Goal: Navigation & Orientation: Find specific page/section

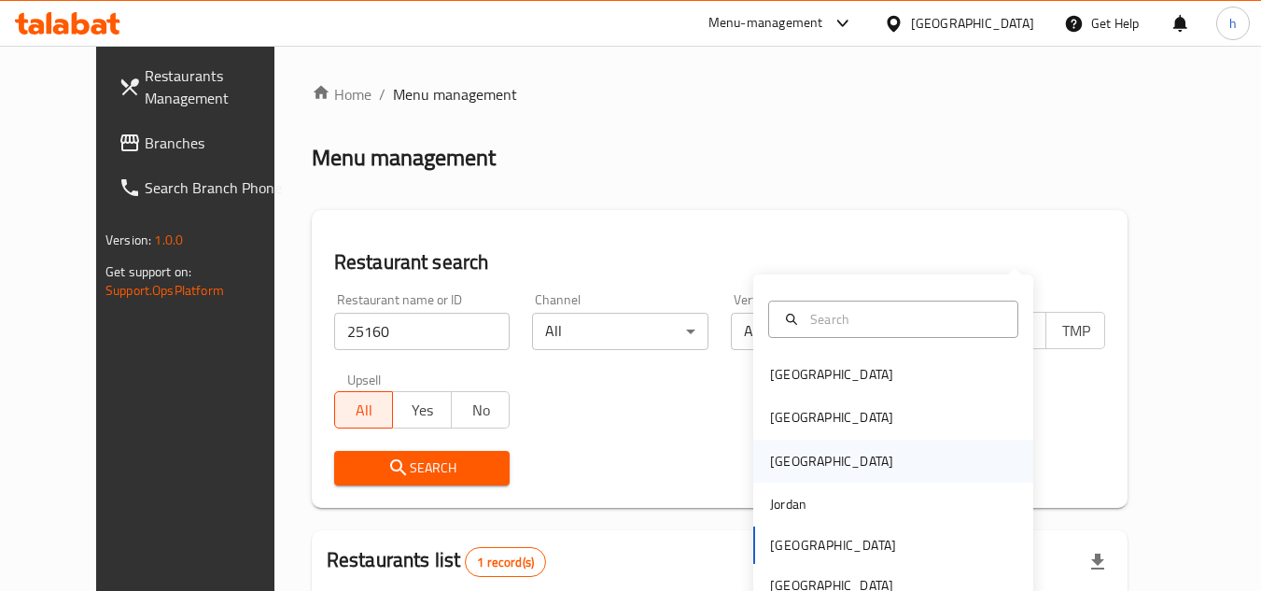
scroll to position [226, 0]
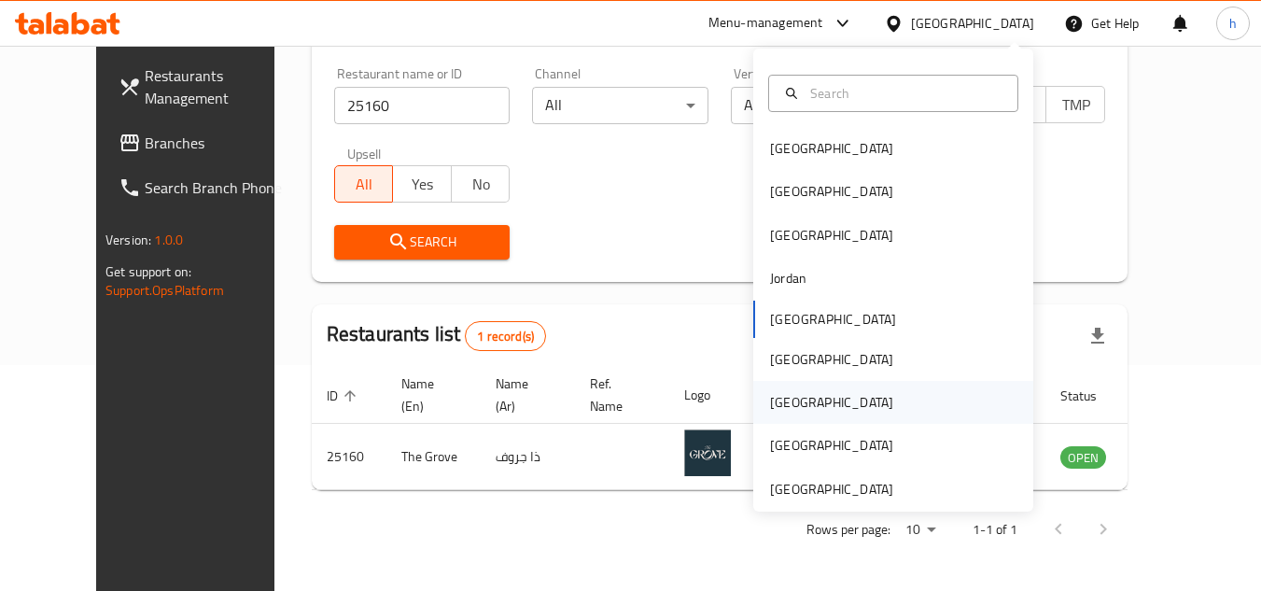
click at [770, 407] on div "[GEOGRAPHIC_DATA]" at bounding box center [831, 402] width 123 height 21
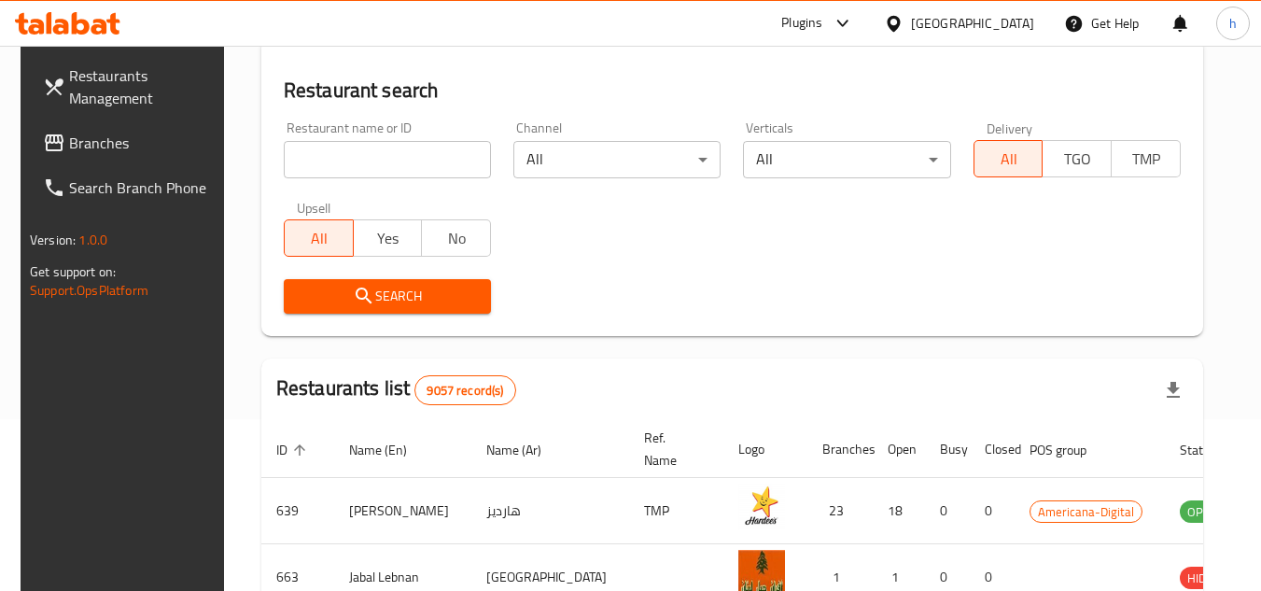
scroll to position [226, 0]
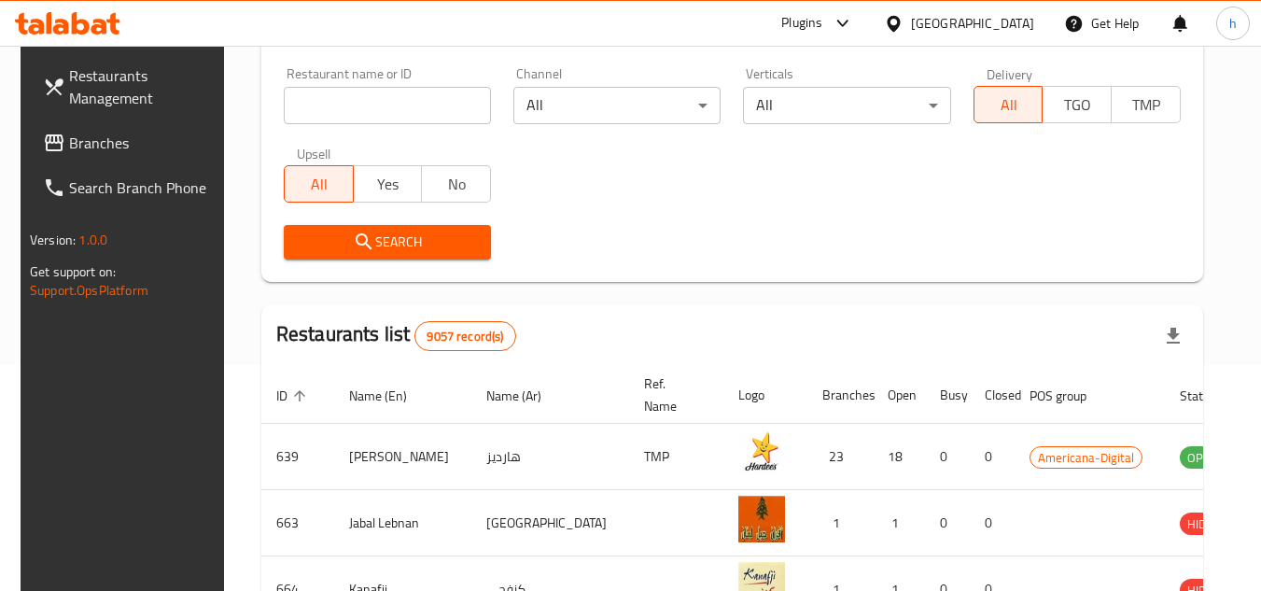
click at [123, 147] on span "Branches" at bounding box center [143, 143] width 148 height 22
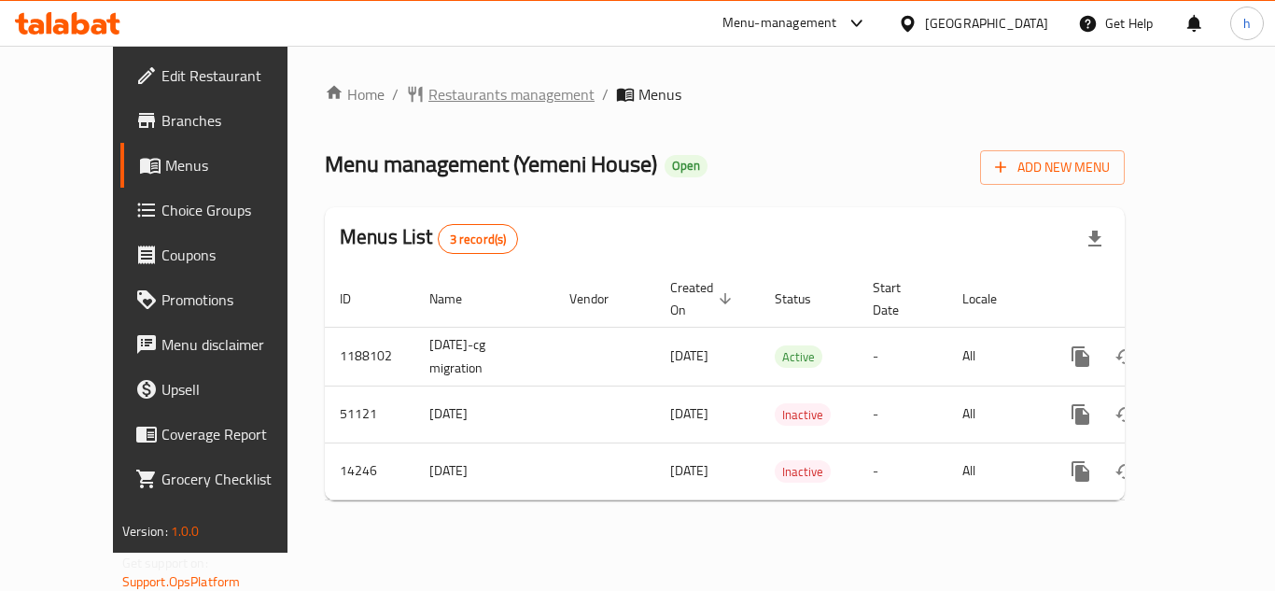
click at [447, 98] on span "Restaurants management" at bounding box center [512, 94] width 166 height 22
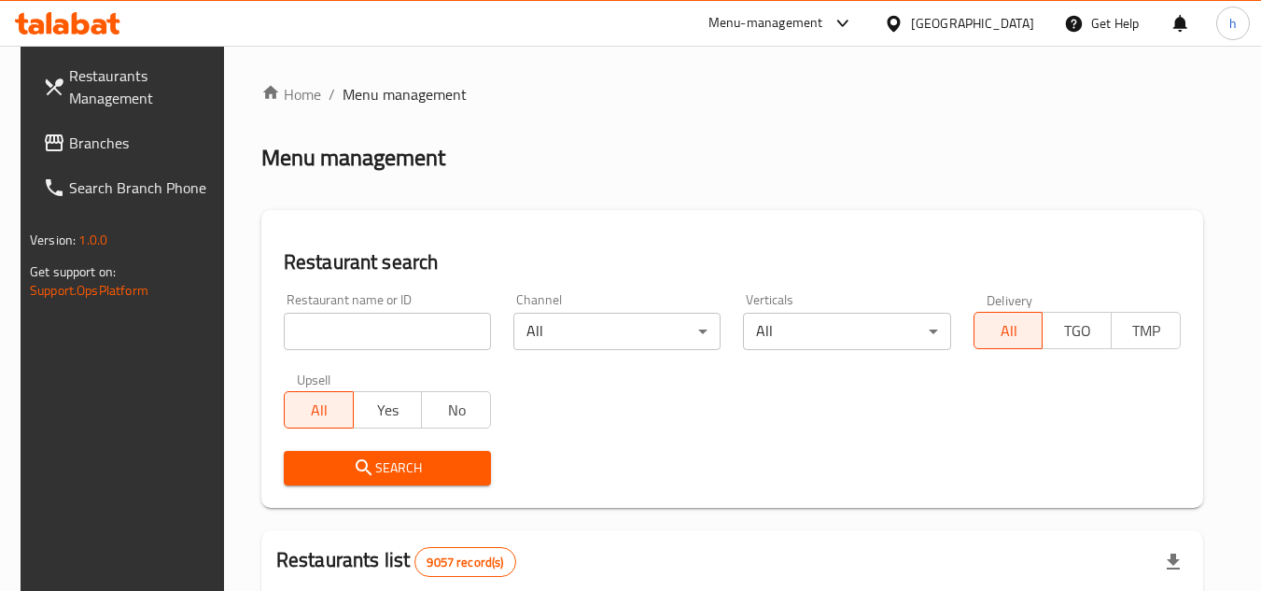
click at [114, 143] on span "Branches" at bounding box center [143, 143] width 148 height 22
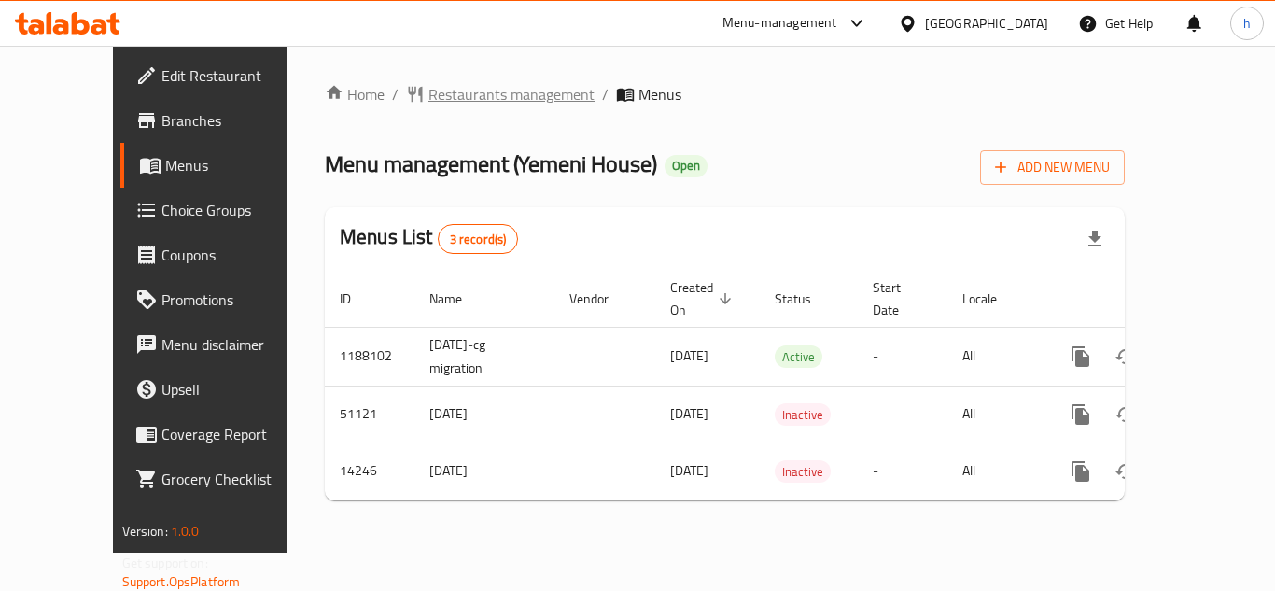
click at [460, 89] on span "Restaurants management" at bounding box center [512, 94] width 166 height 22
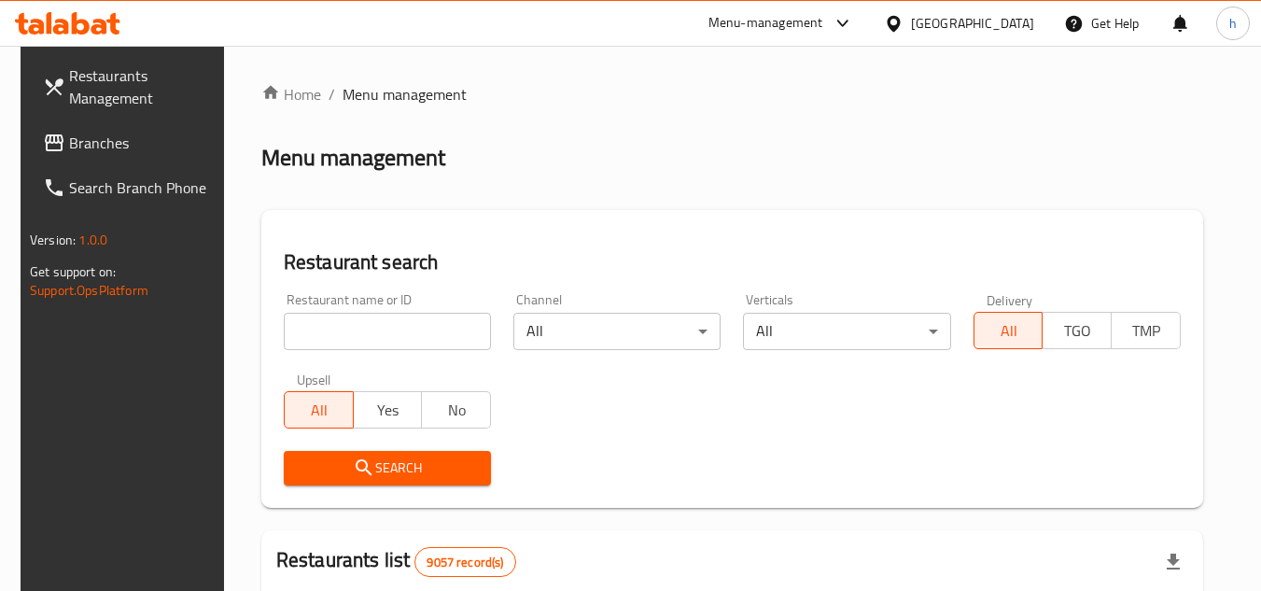
click at [102, 148] on span "Branches" at bounding box center [143, 143] width 148 height 22
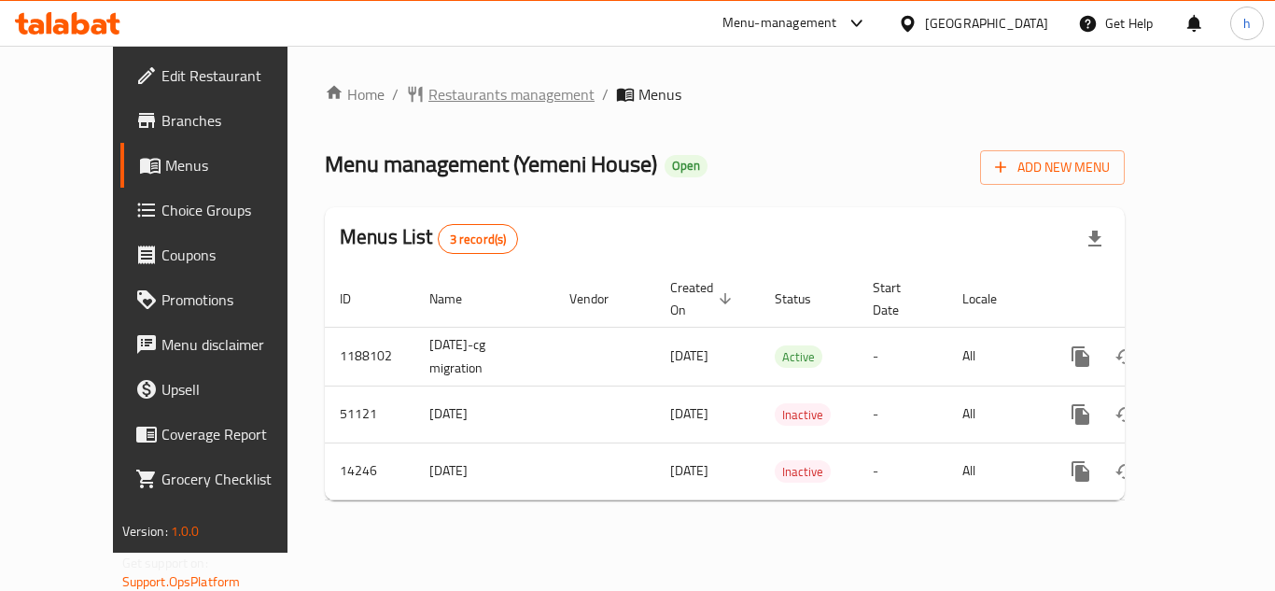
click at [492, 95] on span "Restaurants management" at bounding box center [512, 94] width 166 height 22
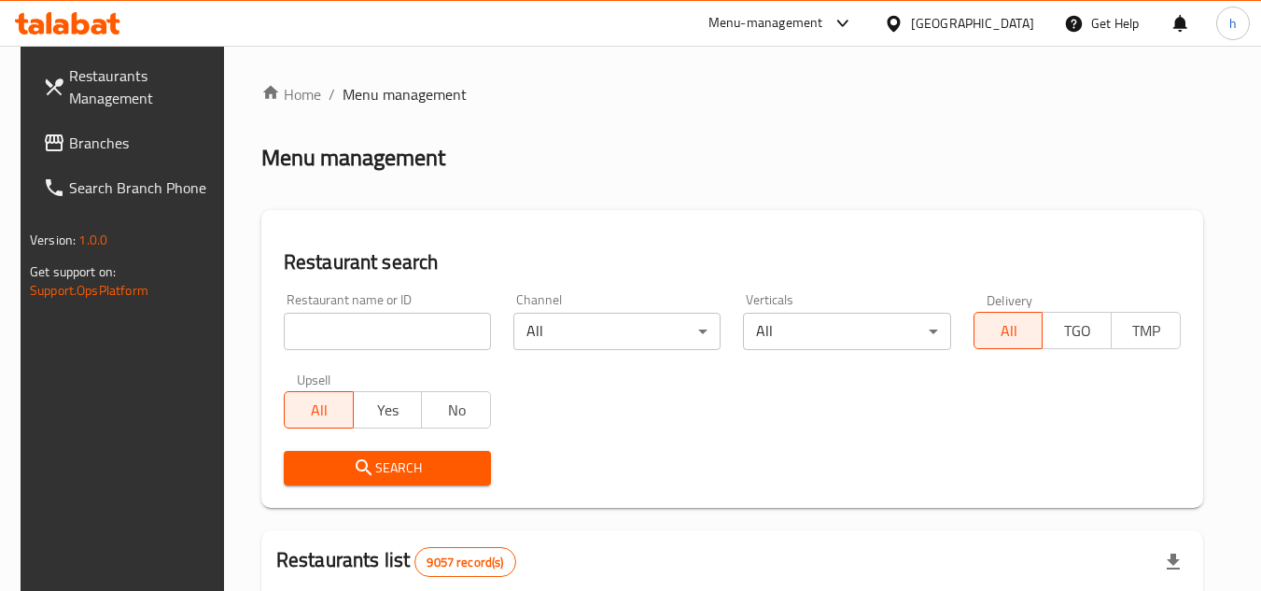
drag, startPoint x: 98, startPoint y: 132, endPoint x: 92, endPoint y: 150, distance: 19.5
click at [98, 132] on span "Branches" at bounding box center [143, 143] width 148 height 22
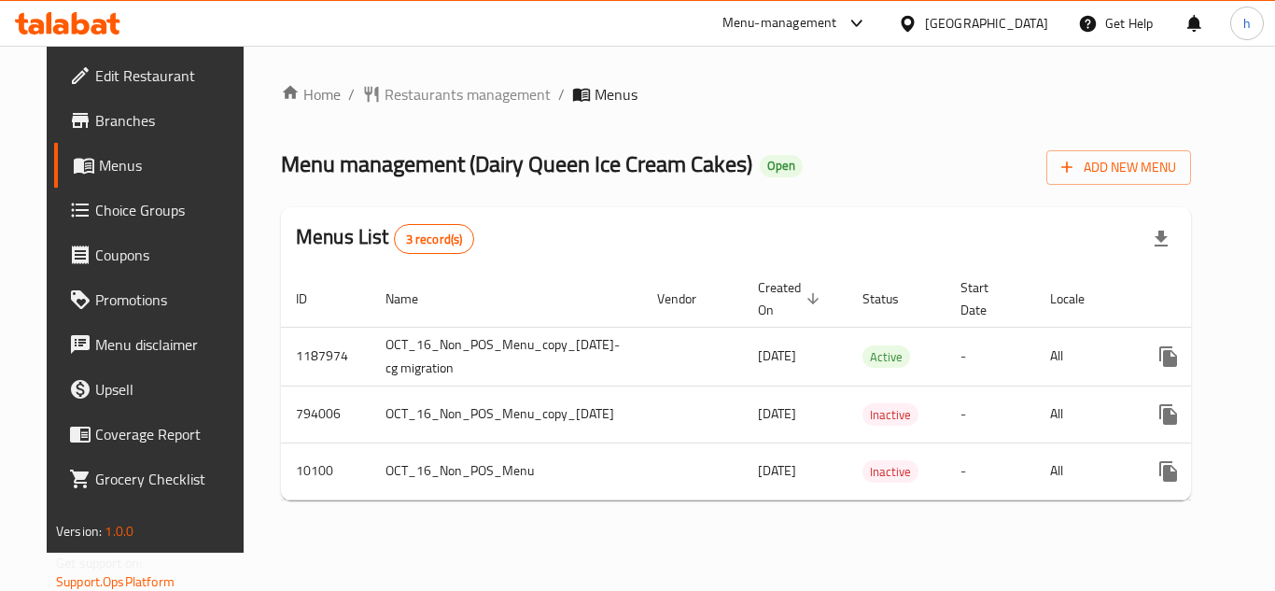
click at [95, 74] on span "Edit Restaurant" at bounding box center [169, 75] width 149 height 22
click at [1023, 30] on div "Qatar" at bounding box center [986, 23] width 123 height 21
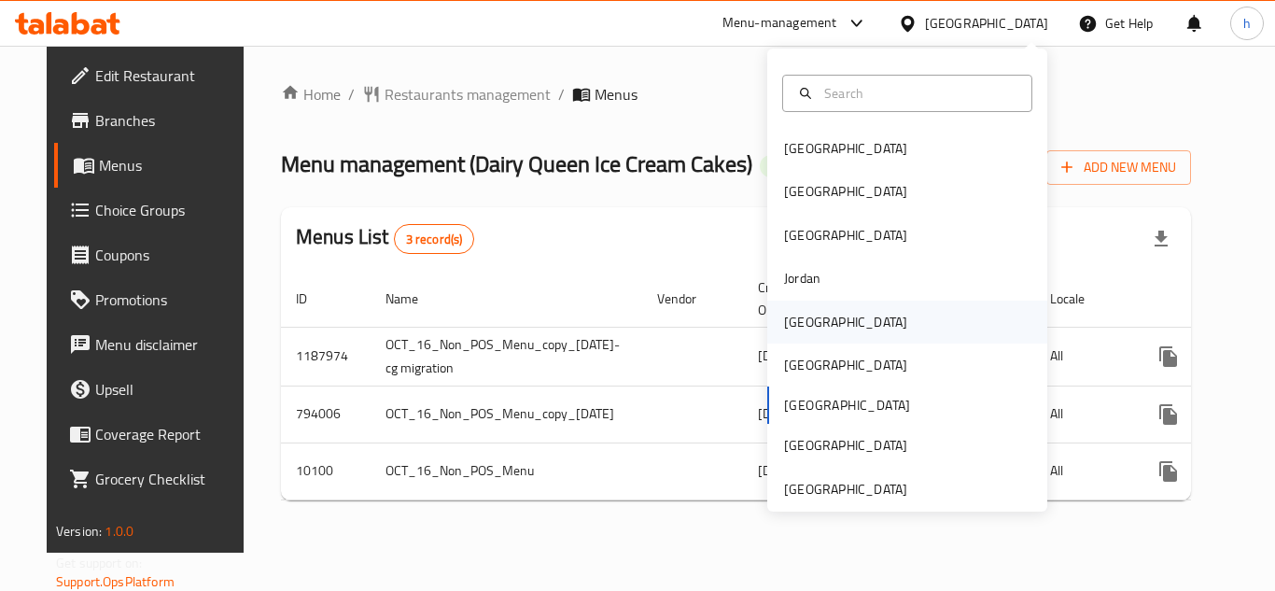
click at [815, 318] on div "[GEOGRAPHIC_DATA]" at bounding box center [845, 322] width 153 height 43
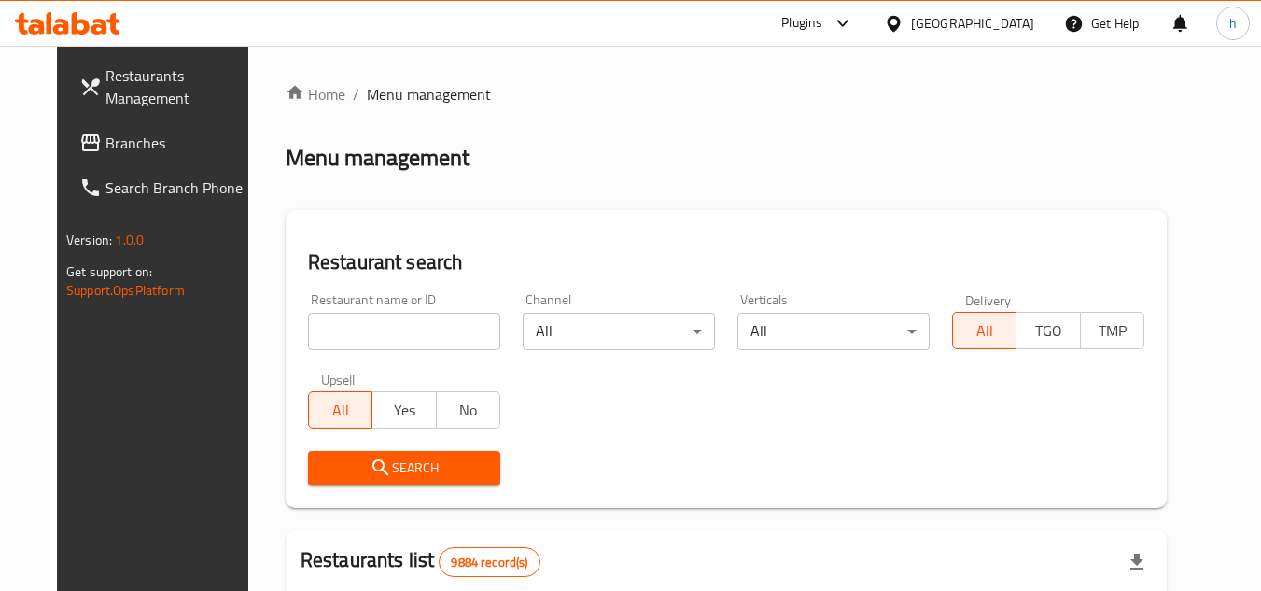
click at [105, 133] on span "Branches" at bounding box center [179, 143] width 148 height 22
